Goal: Task Accomplishment & Management: Complete application form

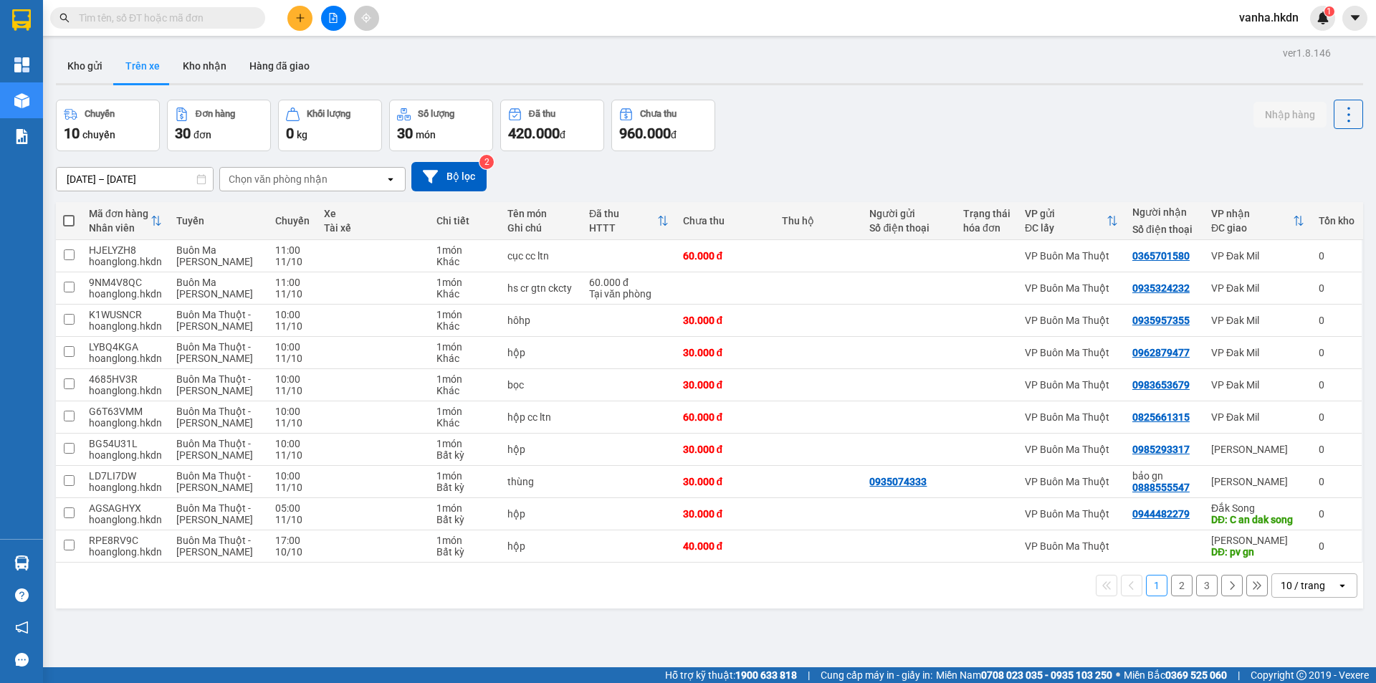
click at [96, 19] on input "text" at bounding box center [163, 18] width 169 height 16
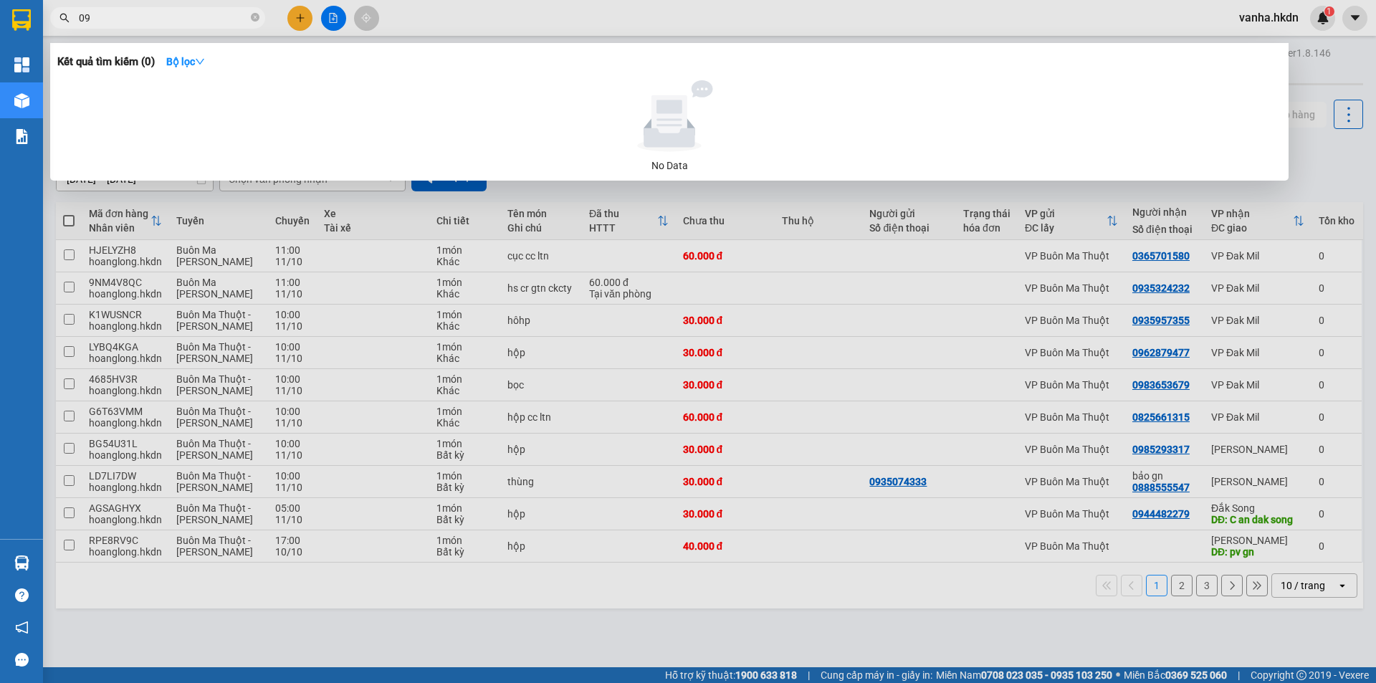
type input "0"
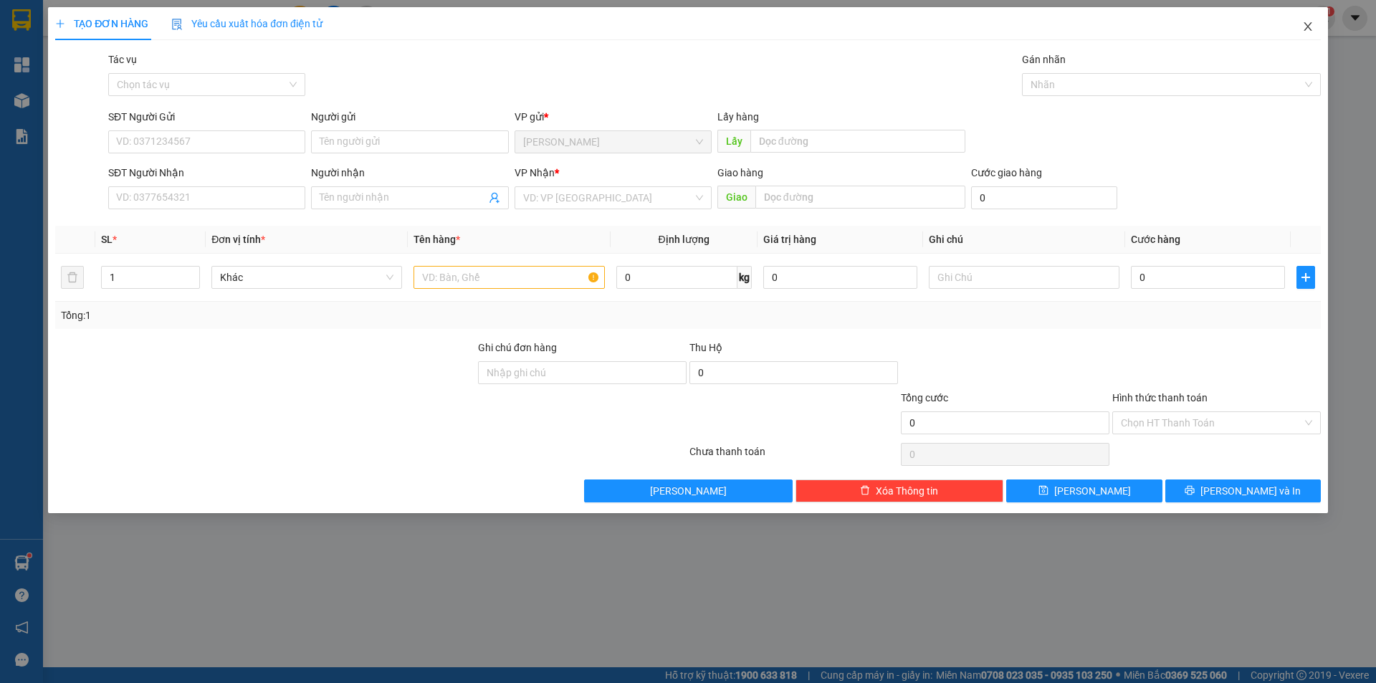
click at [1307, 25] on icon "close" at bounding box center [1307, 26] width 11 height 11
click at [146, 198] on input "SĐT Người Nhận" at bounding box center [206, 197] width 197 height 23
type input "0972789899"
click at [564, 202] on input "search" at bounding box center [608, 197] width 170 height 21
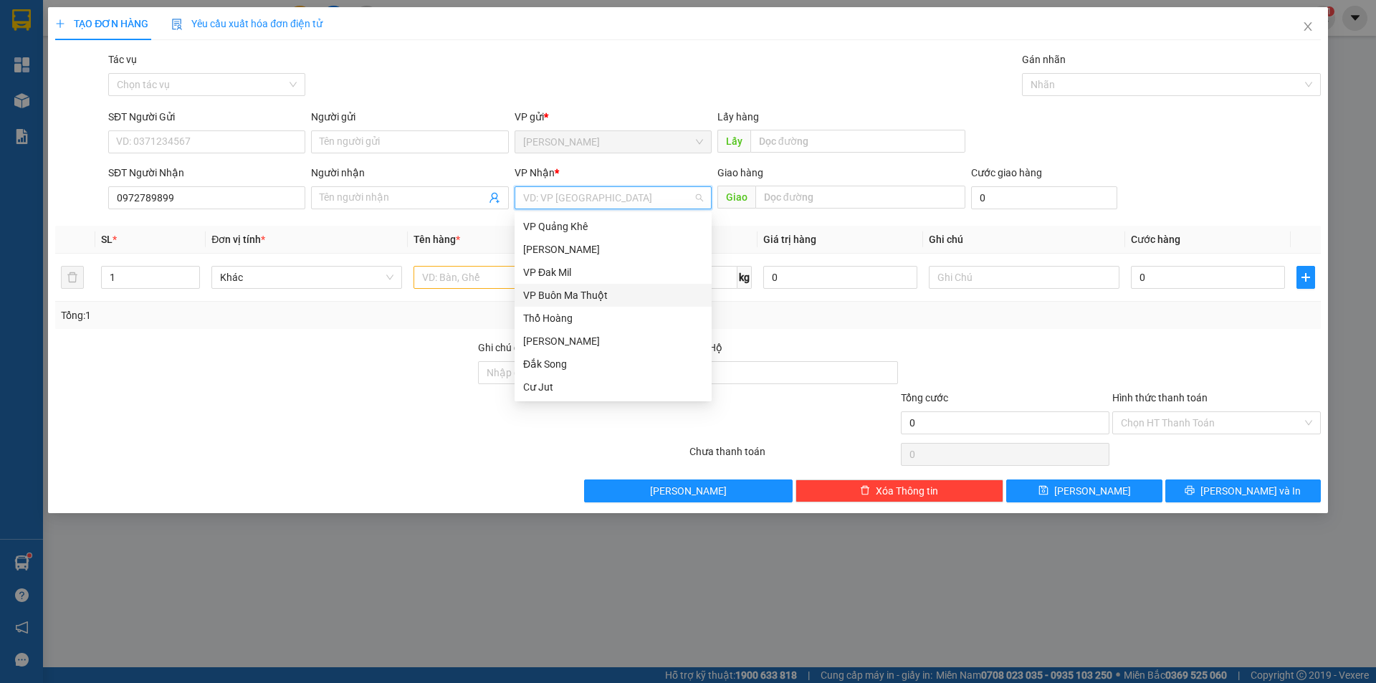
click at [564, 291] on div "VP Buôn Ma Thuột" at bounding box center [613, 295] width 180 height 16
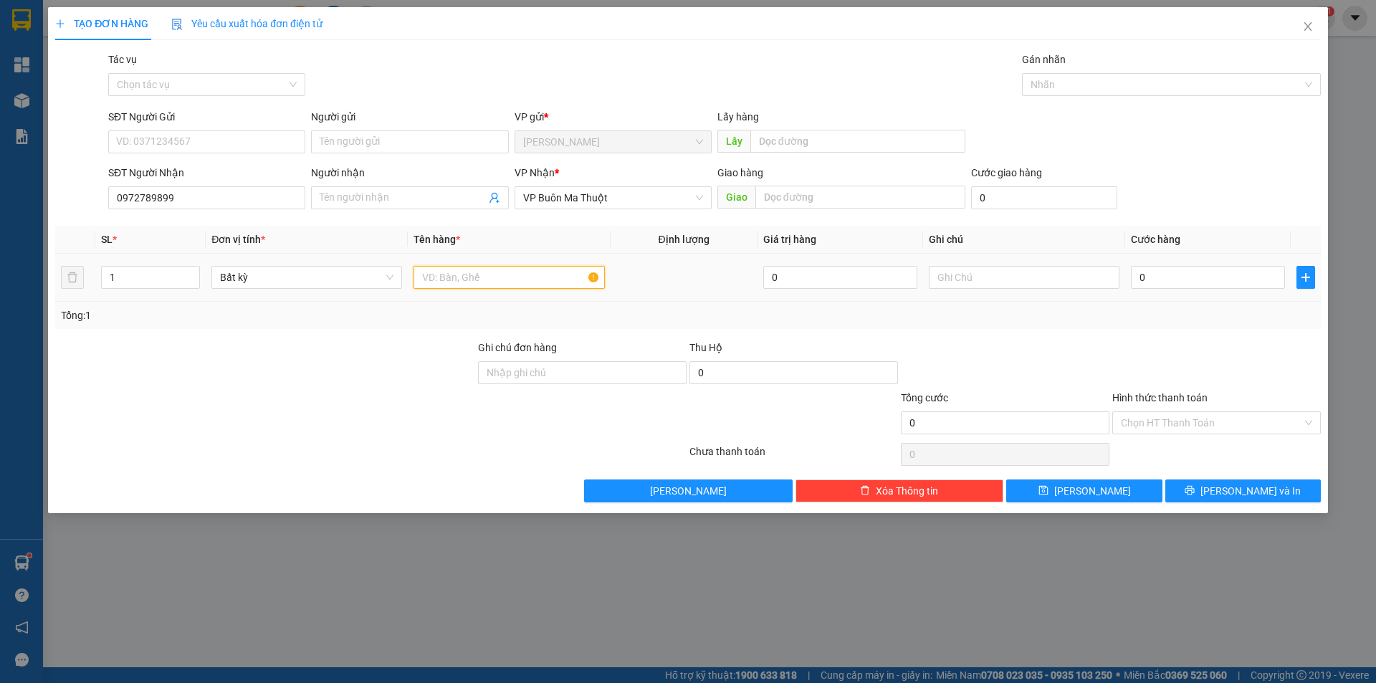
click at [523, 280] on input "text" at bounding box center [509, 277] width 191 height 23
type input "hs crgtn"
click at [1210, 275] on input "0" at bounding box center [1208, 277] width 154 height 23
type input "6"
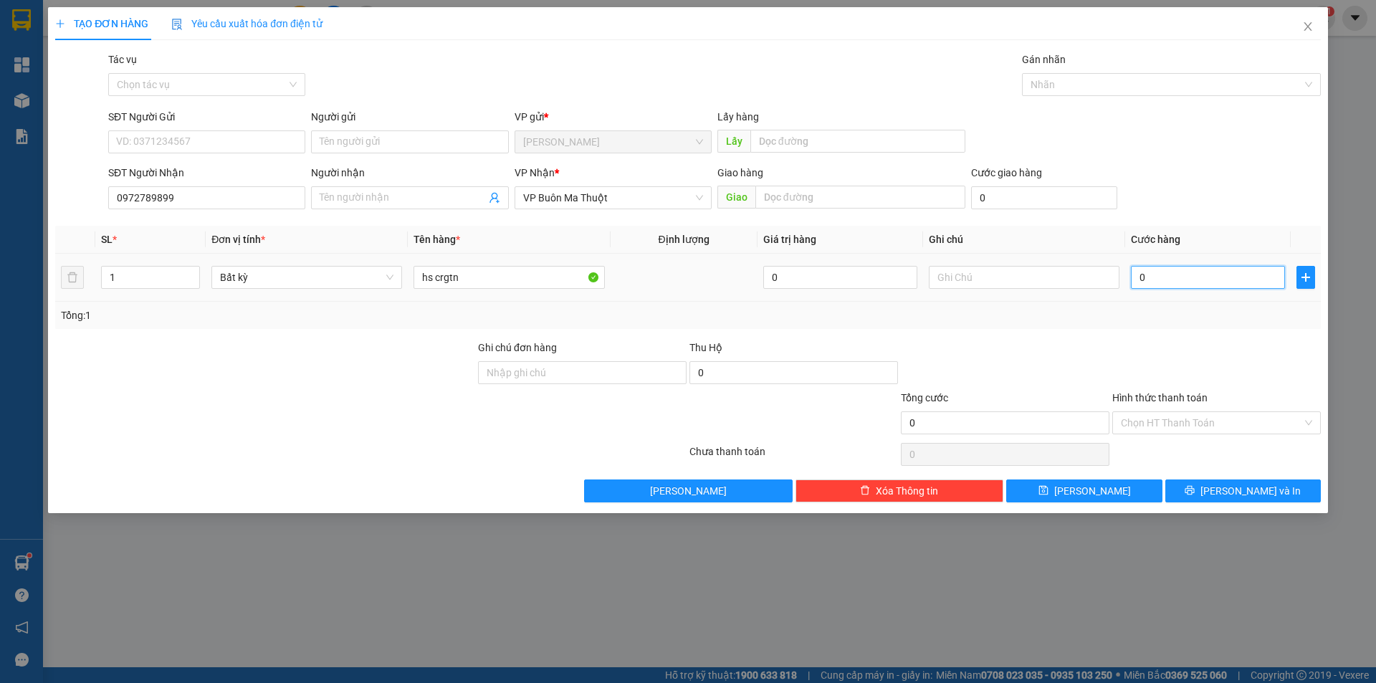
type input "6"
type input "60"
type input "600"
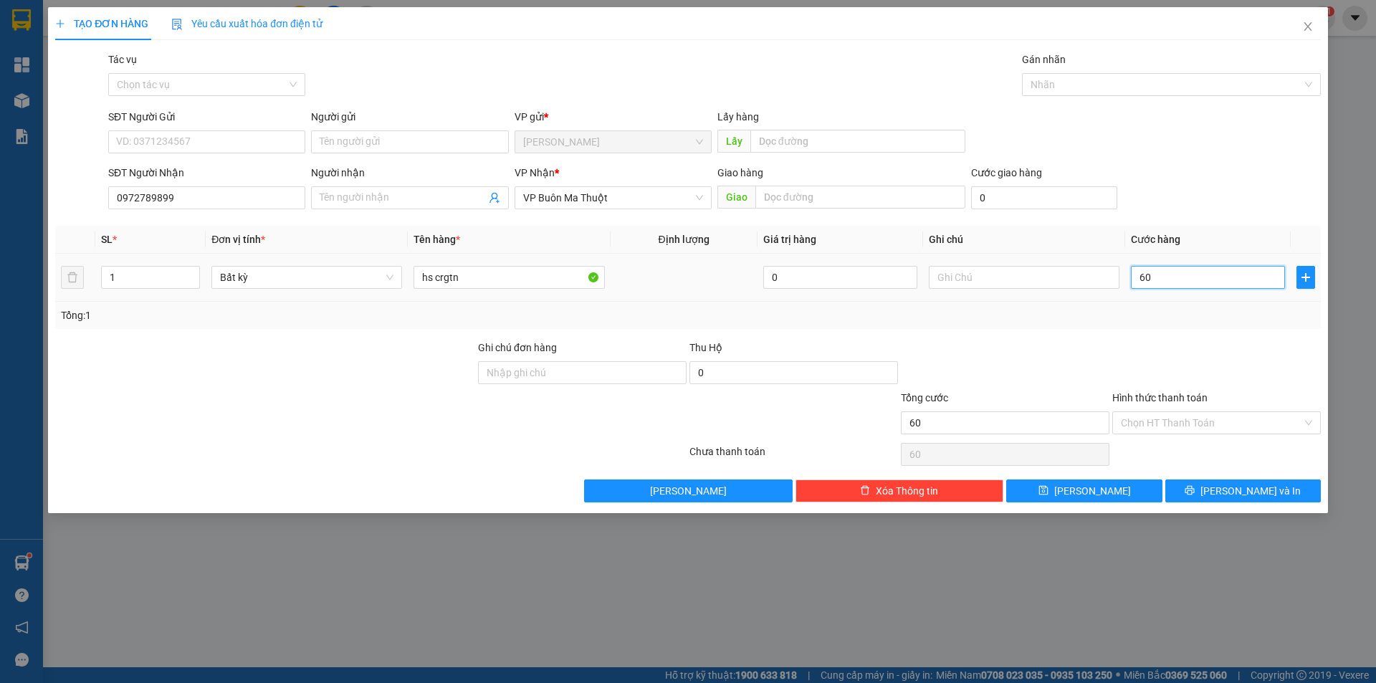
type input "600"
type input "6.000"
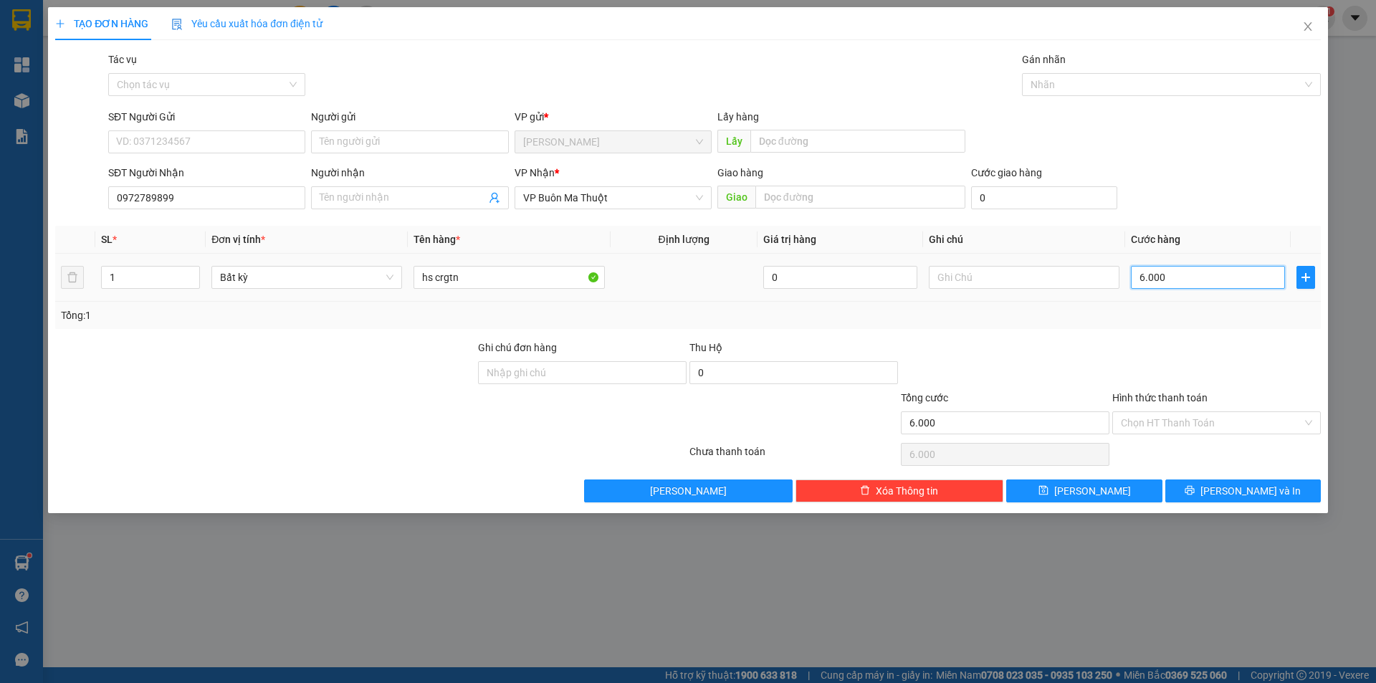
type input "60.000"
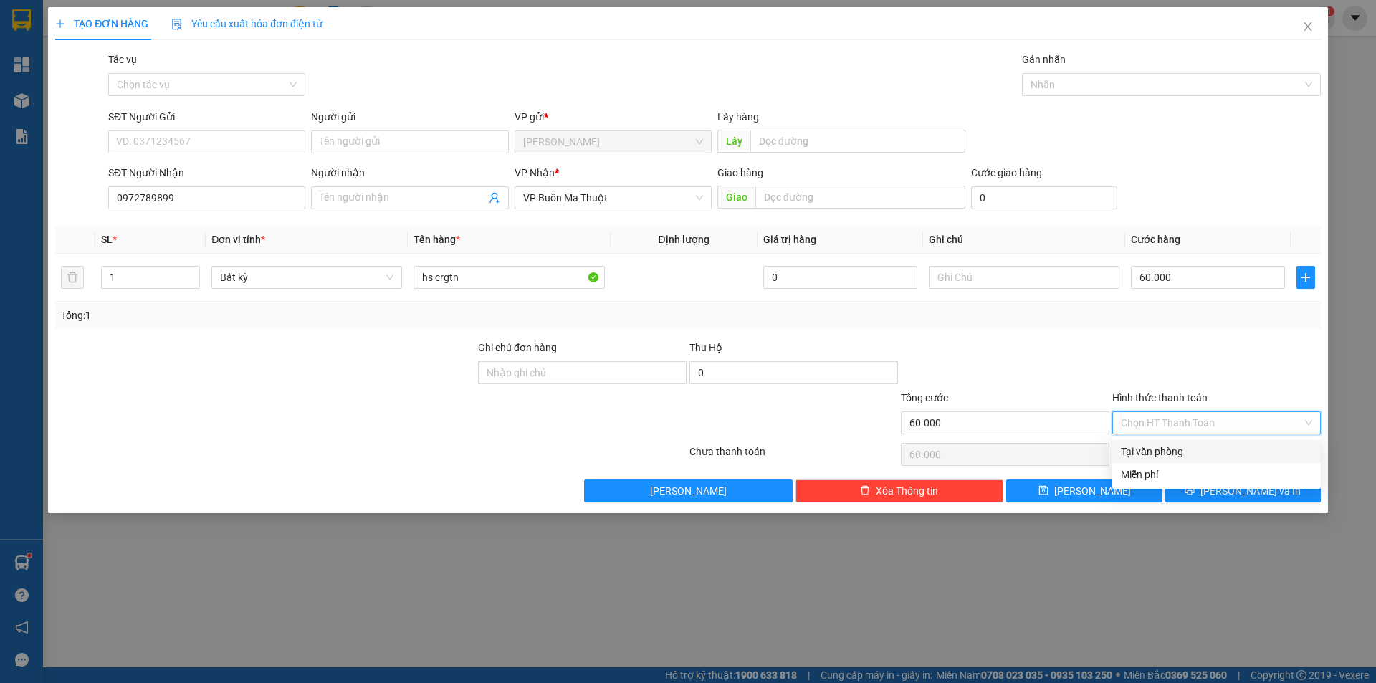
click at [1147, 418] on input "Hình thức thanh toán" at bounding box center [1211, 422] width 181 height 21
click at [1144, 454] on div "Tại văn phòng" at bounding box center [1216, 452] width 191 height 16
type input "0"
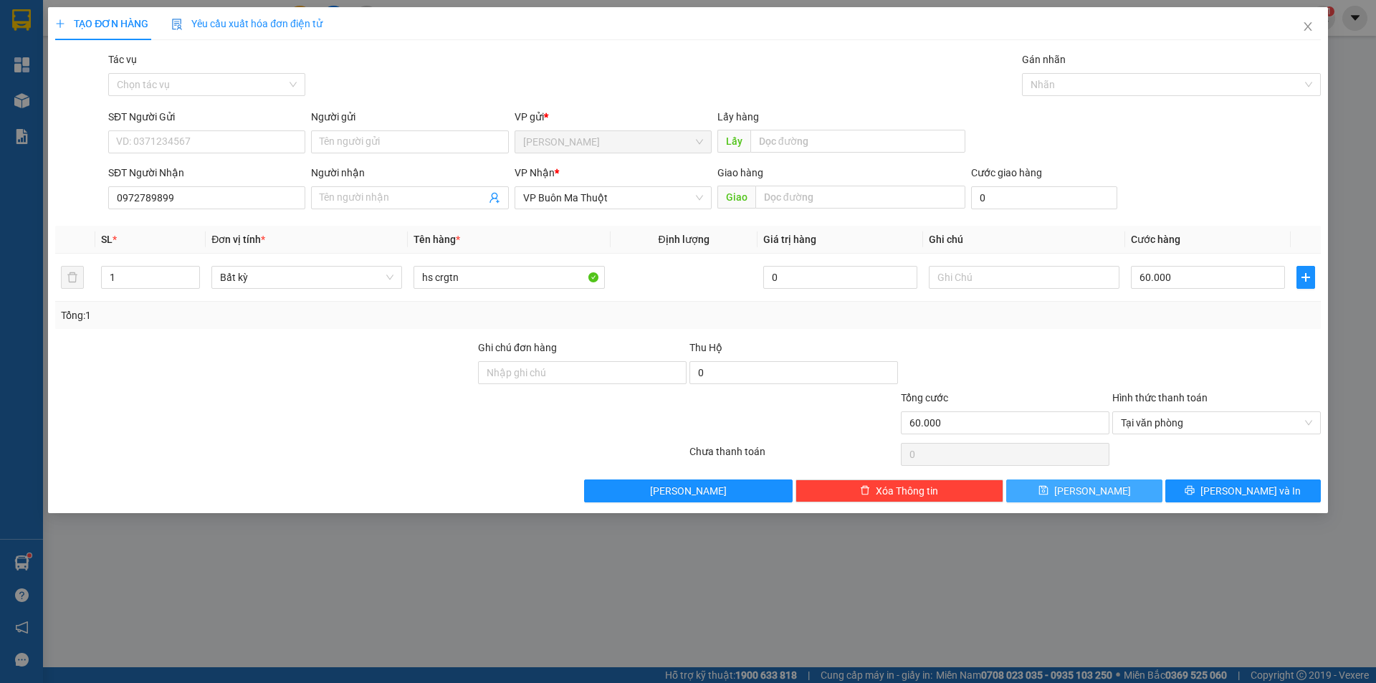
click at [1102, 495] on button "[PERSON_NAME]" at bounding box center [1084, 490] width 156 height 23
type input "0"
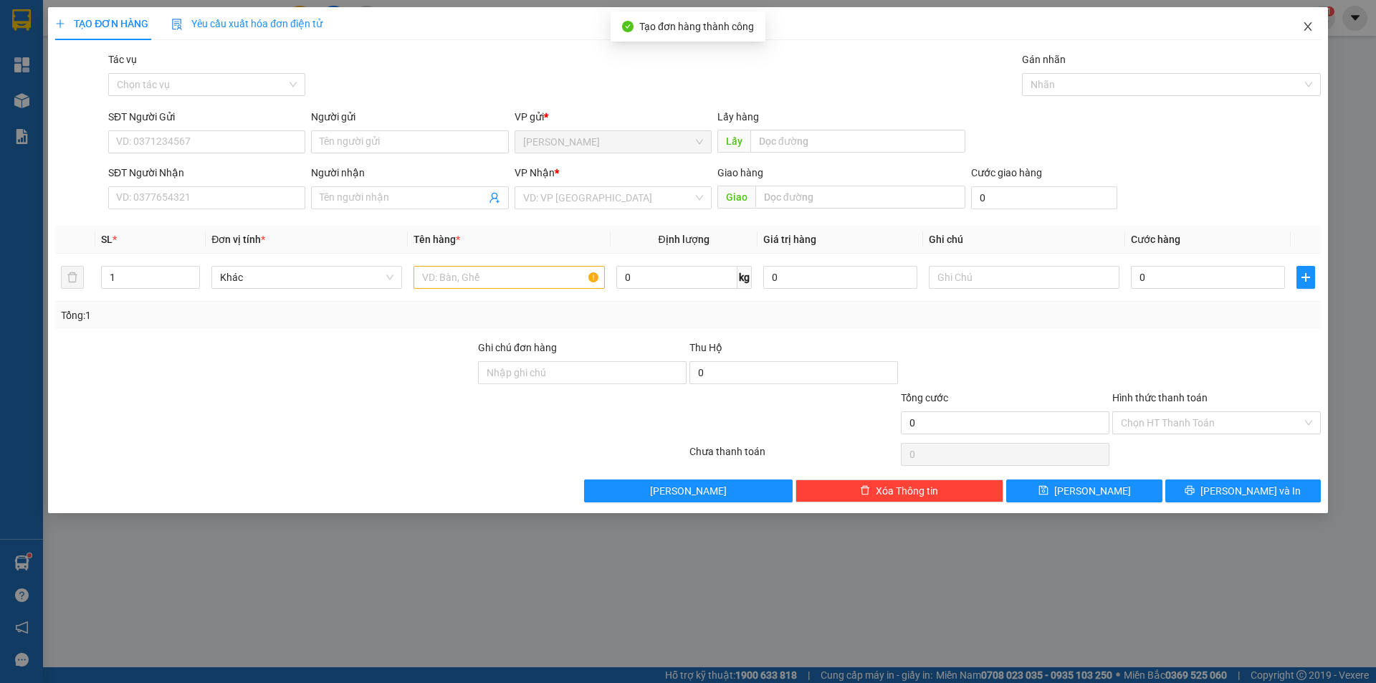
click at [1309, 24] on icon "close" at bounding box center [1307, 26] width 11 height 11
